Goal: Information Seeking & Learning: Understand process/instructions

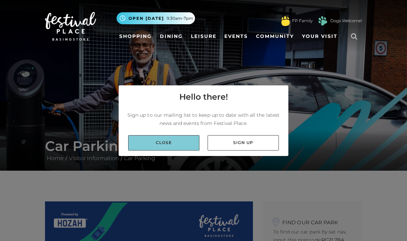
click at [183, 150] on link "Close" at bounding box center [163, 142] width 71 height 15
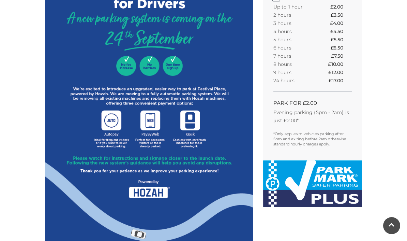
scroll to position [303, 0]
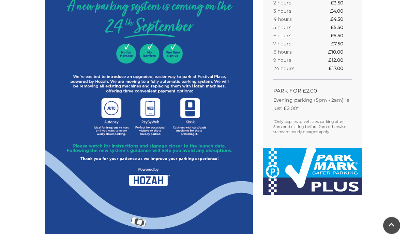
click at [214, 207] on img at bounding box center [149, 66] width 208 height 336
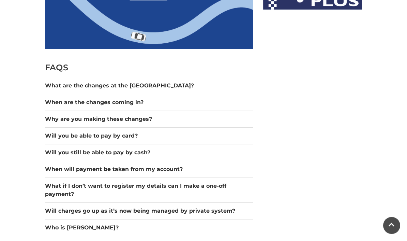
scroll to position [489, 0]
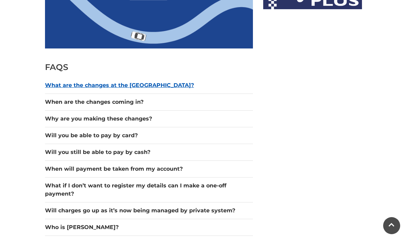
click at [142, 87] on button "What are the changes at the [GEOGRAPHIC_DATA]?" at bounding box center [149, 85] width 208 height 8
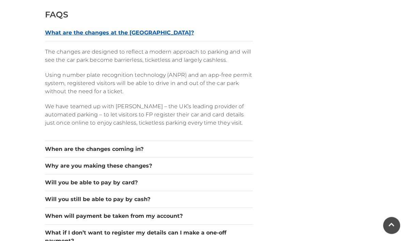
scroll to position [542, 0]
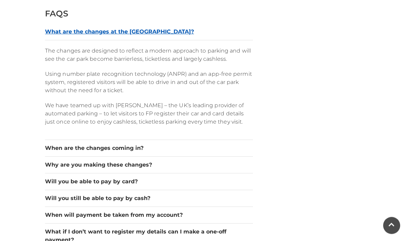
click at [179, 149] on button "When are the changes coming in?" at bounding box center [149, 148] width 208 height 8
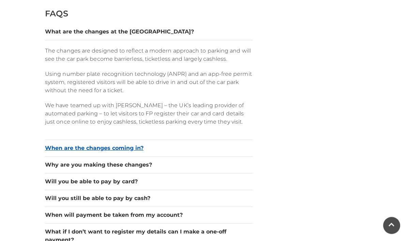
scroll to position [542, 0]
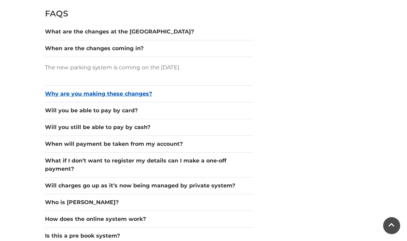
click at [147, 93] on button "Why are you making these changes?" at bounding box center [149, 94] width 208 height 8
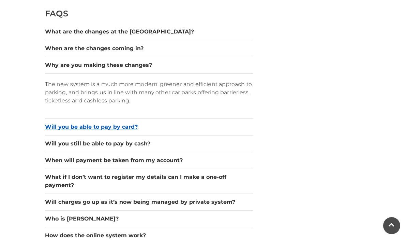
click at [146, 130] on button "Will you be able to pay by card?" at bounding box center [149, 127] width 208 height 8
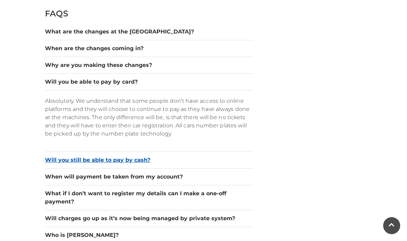
click at [159, 162] on button "Will you still be able to pay by cash?" at bounding box center [149, 160] width 208 height 8
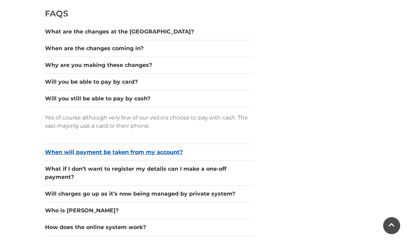
click at [178, 155] on button "When will payment be taken from my account?" at bounding box center [149, 152] width 208 height 8
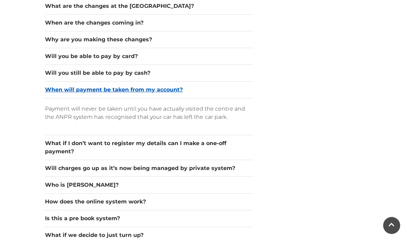
click at [191, 146] on button "What if I don’t want to register my details can I make a one-off payment?" at bounding box center [149, 147] width 208 height 16
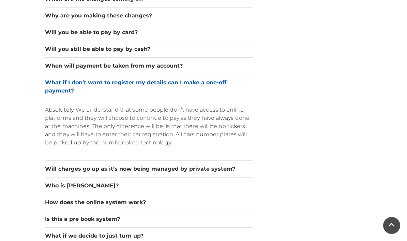
scroll to position [592, 0]
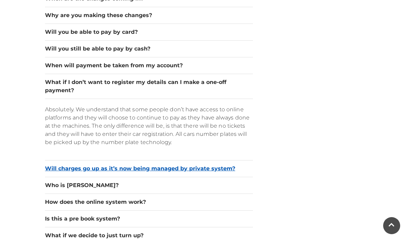
click at [192, 170] on button "Will charges go up as it’s now being managed by private system?" at bounding box center [149, 168] width 208 height 8
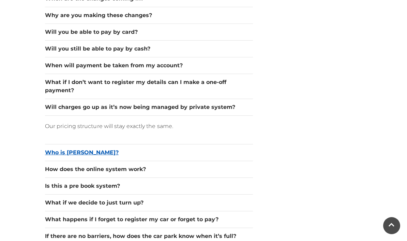
click at [182, 152] on button "Who is [PERSON_NAME]?" at bounding box center [149, 152] width 208 height 8
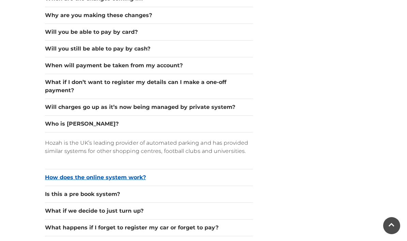
click at [156, 180] on button "How does the online system work?" at bounding box center [149, 177] width 208 height 8
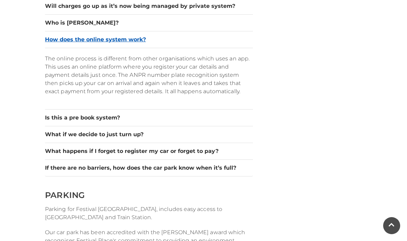
scroll to position [689, 0]
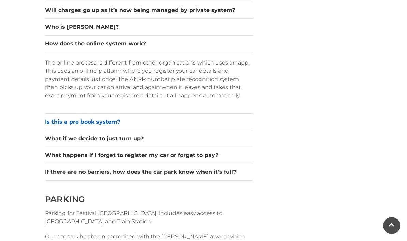
click at [117, 122] on button "Is this a pre book system?" at bounding box center [149, 122] width 208 height 8
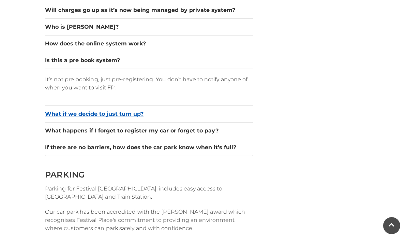
click at [139, 114] on button "What if we decide to just turn up?" at bounding box center [149, 114] width 208 height 8
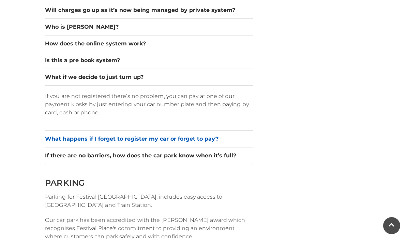
click at [175, 139] on button "What happens if I forget to register my car or forget to pay?" at bounding box center [149, 139] width 208 height 8
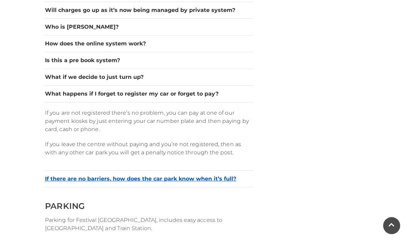
click at [174, 179] on button "If there are no barriers, how does the car park know when it’s full?" at bounding box center [149, 179] width 208 height 8
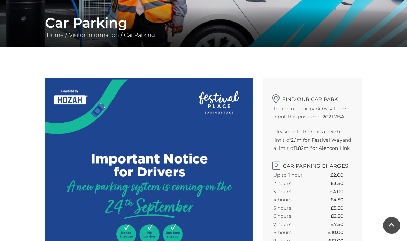
scroll to position [125, 0]
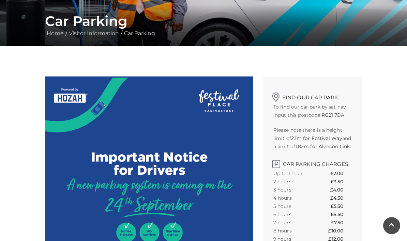
click at [196, 199] on img at bounding box center [149, 244] width 208 height 336
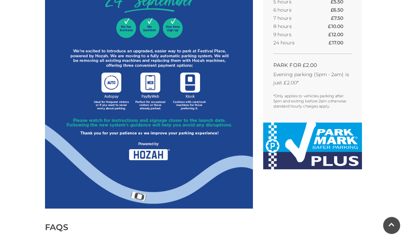
scroll to position [329, 0]
click at [158, 155] on img at bounding box center [149, 40] width 208 height 336
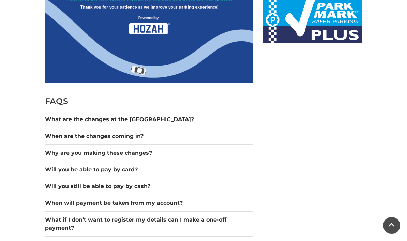
scroll to position [455, 0]
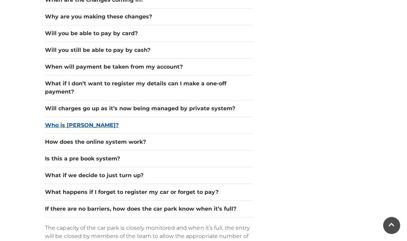
click at [79, 122] on button "Who is [PERSON_NAME]?" at bounding box center [149, 125] width 208 height 8
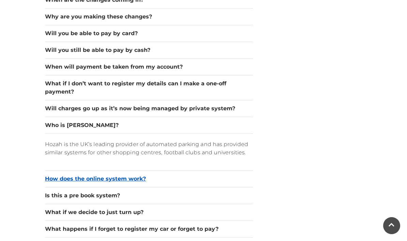
click at [125, 182] on button "How does the online system work?" at bounding box center [149, 179] width 208 height 8
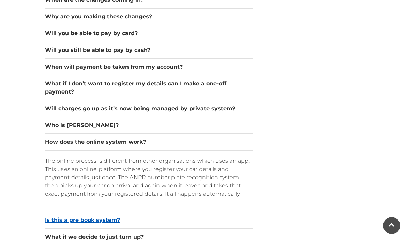
click at [119, 223] on button "Is this a pre book system?" at bounding box center [149, 220] width 208 height 8
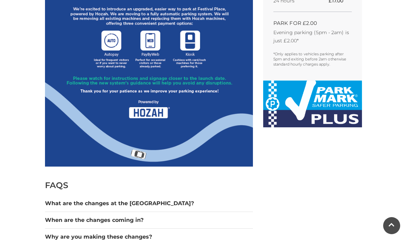
scroll to position [361, 0]
